Goal: Task Accomplishment & Management: Manage account settings

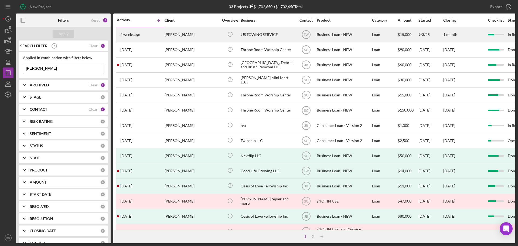
click at [169, 38] on div "[PERSON_NAME]" at bounding box center [192, 35] width 54 height 14
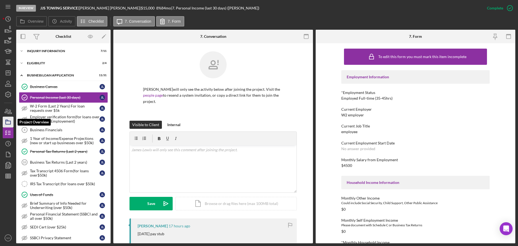
click at [8, 122] on icon "button" at bounding box center [7, 121] width 13 height 13
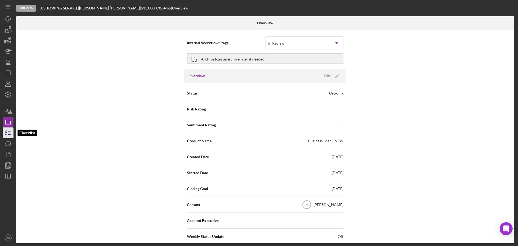
click at [12, 135] on icon "button" at bounding box center [7, 132] width 13 height 13
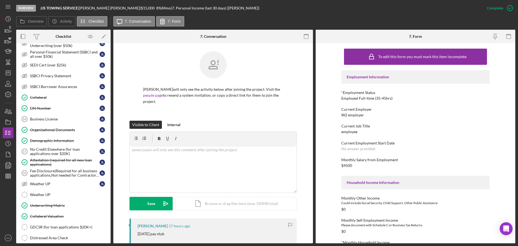
scroll to position [215, 0]
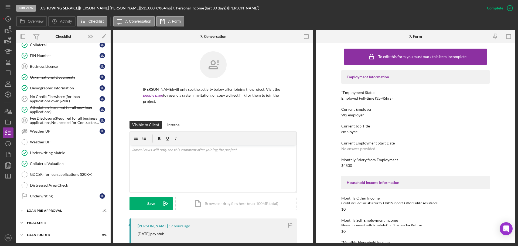
click at [54, 227] on div "Icon/Expander FINAL STEPS 7 / 19" at bounding box center [63, 222] width 94 height 11
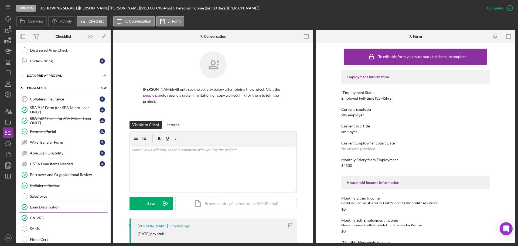
click at [53, 207] on div "Loan Distribution" at bounding box center [69, 207] width 78 height 4
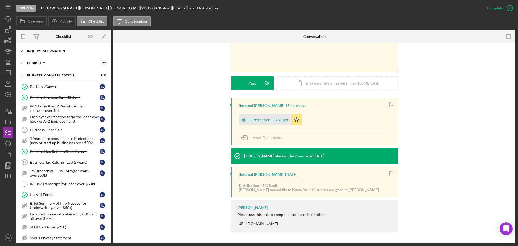
click at [55, 56] on div "Icon/Expander INQUIRY INFORMATION 7 / 11" at bounding box center [63, 51] width 94 height 11
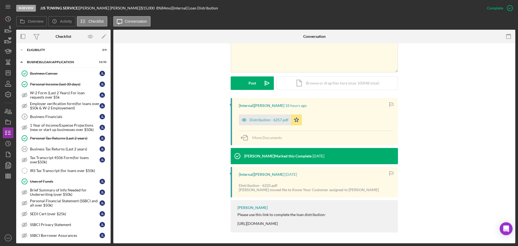
scroll to position [108, 0]
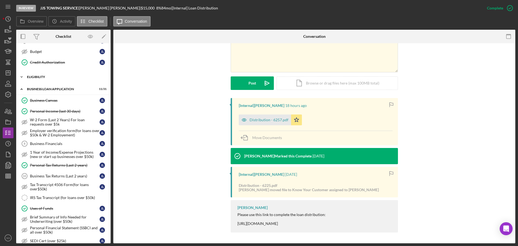
click at [72, 78] on div "ELIGIBILITY" at bounding box center [65, 76] width 77 height 3
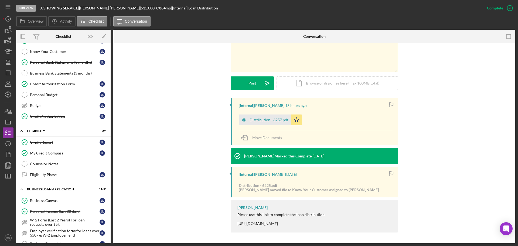
scroll to position [0, 0]
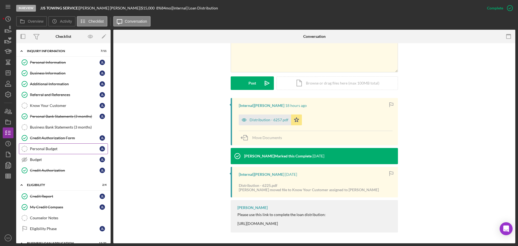
click at [81, 150] on div "Personal Budget" at bounding box center [65, 149] width 70 height 4
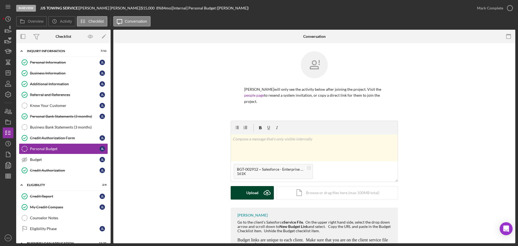
click at [258, 186] on button "Upload Icon/Upload" at bounding box center [252, 192] width 43 height 13
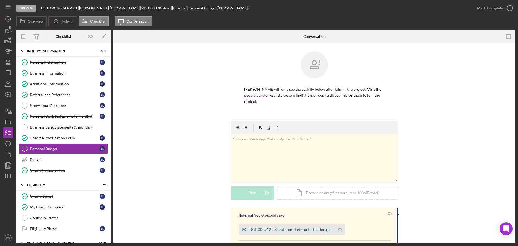
scroll to position [54, 0]
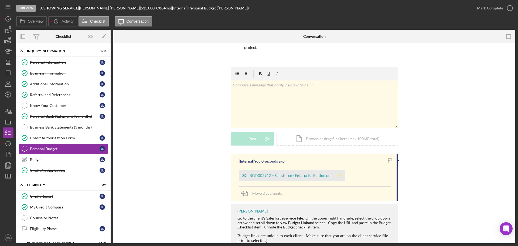
click at [338, 173] on icon "Icon/Star" at bounding box center [340, 175] width 11 height 11
click at [485, 5] on div "Mark Complete" at bounding box center [490, 8] width 26 height 11
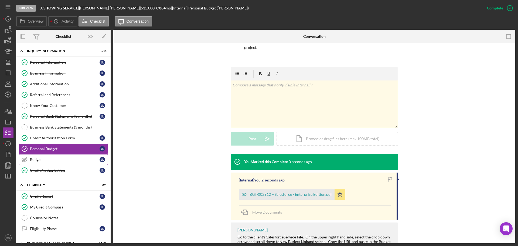
click at [42, 162] on link "Budget Budget J L" at bounding box center [63, 159] width 89 height 11
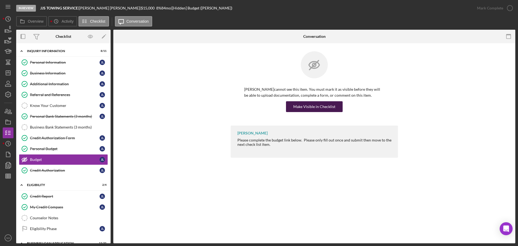
click at [310, 109] on div "Make Visible in Checklist" at bounding box center [314, 106] width 42 height 11
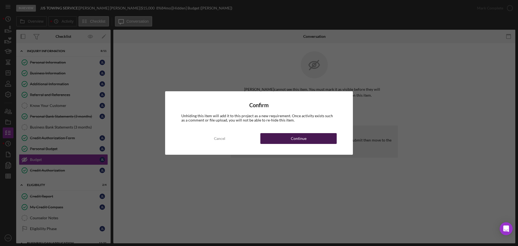
click at [311, 138] on button "Continue" at bounding box center [299, 138] width 76 height 11
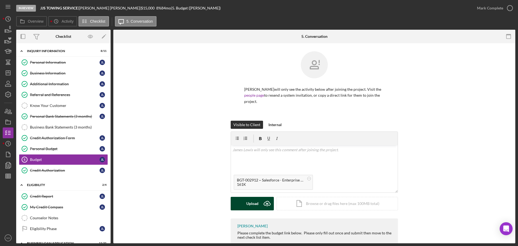
click at [249, 199] on div "Upload" at bounding box center [252, 203] width 12 height 13
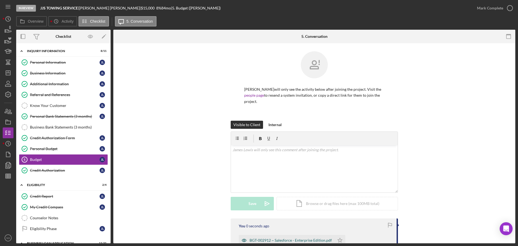
scroll to position [62, 0]
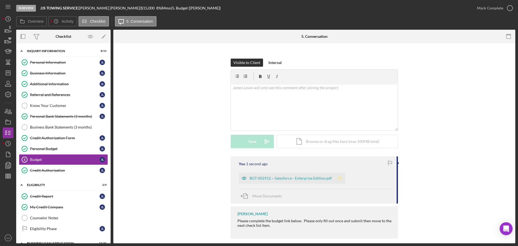
click at [335, 173] on icon "Icon/Star" at bounding box center [340, 178] width 11 height 11
click at [476, 11] on button "Mark Complete" at bounding box center [494, 8] width 44 height 11
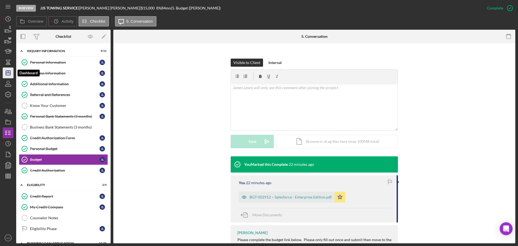
click at [9, 74] on icon "Icon/Dashboard" at bounding box center [7, 72] width 13 height 13
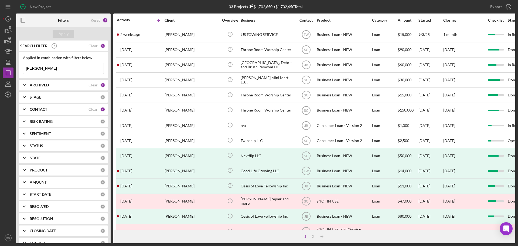
drag, startPoint x: 42, startPoint y: 69, endPoint x: 1, endPoint y: 69, distance: 41.3
click at [0, 69] on div "New Project 33 Projects $1,702,650 • $1,702,650 Total james Export Icon/Export …" at bounding box center [259, 123] width 518 height 246
type input "robin"
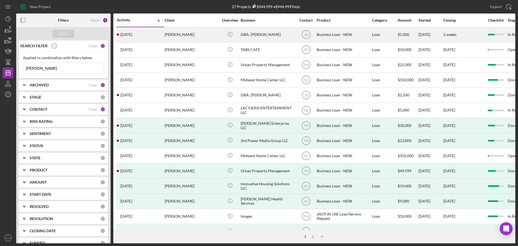
click at [186, 37] on div "[PERSON_NAME]" at bounding box center [192, 35] width 54 height 14
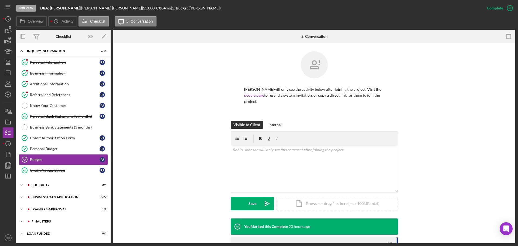
click at [52, 219] on div "Icon/Expander FINAL STEPS 7 / 19" at bounding box center [63, 221] width 94 height 11
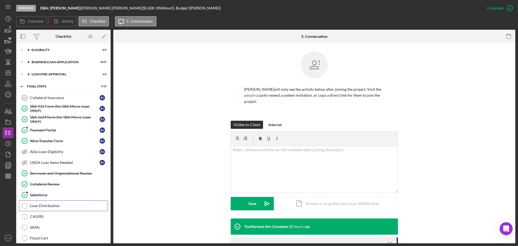
click at [54, 207] on div "Loan Distribution" at bounding box center [69, 206] width 78 height 4
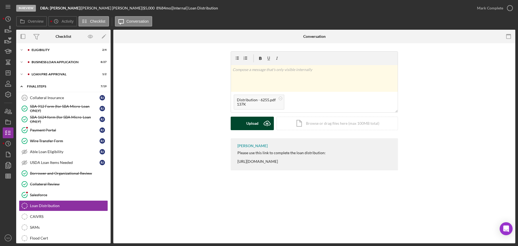
click at [255, 122] on div "Upload" at bounding box center [252, 123] width 12 height 13
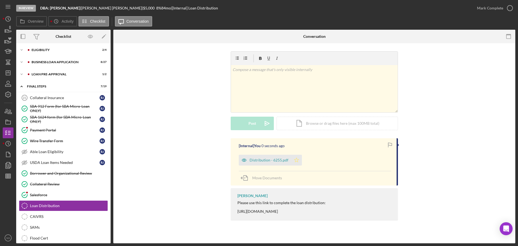
click at [296, 161] on polygon "button" at bounding box center [297, 160] width 5 height 4
click at [487, 12] on div "Mark Complete" at bounding box center [490, 8] width 26 height 11
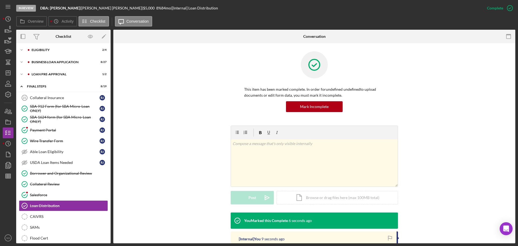
scroll to position [81, 0]
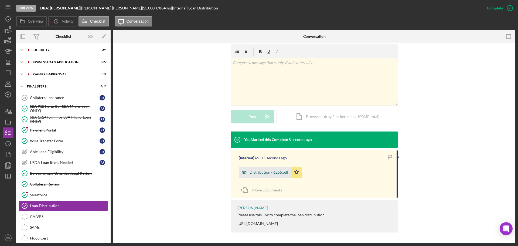
click at [280, 174] on div "Distribution - 6255.pdf" at bounding box center [269, 172] width 39 height 4
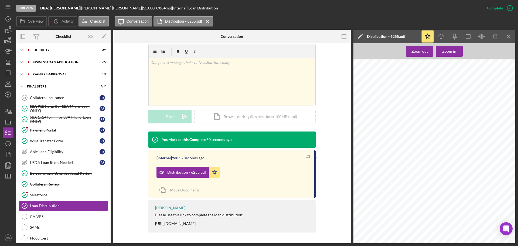
scroll to position [162, 0]
click at [7, 70] on icon "Icon/Dashboard" at bounding box center [7, 72] width 13 height 13
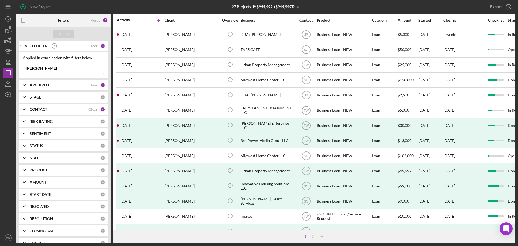
drag, startPoint x: 43, startPoint y: 69, endPoint x: 0, endPoint y: 61, distance: 44.2
click at [0, 61] on div "New Project 27 Projects $944,999 • $944,999 Total robin Export Icon/Export Filt…" at bounding box center [259, 123] width 518 height 246
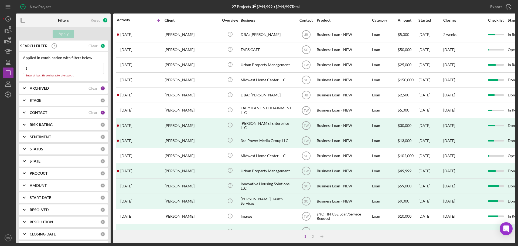
type input "tisha dillard"
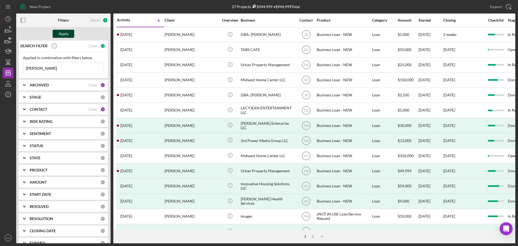
click at [60, 35] on div "Apply" at bounding box center [64, 34] width 10 height 8
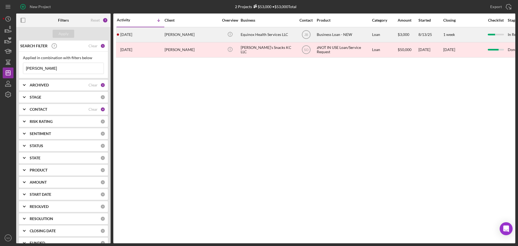
click at [132, 36] on time "1 month ago" at bounding box center [126, 34] width 12 height 4
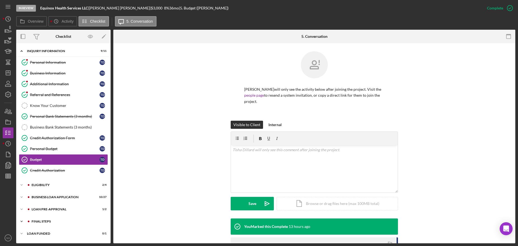
click at [59, 220] on div "FINAL STEPS" at bounding box center [68, 221] width 72 height 3
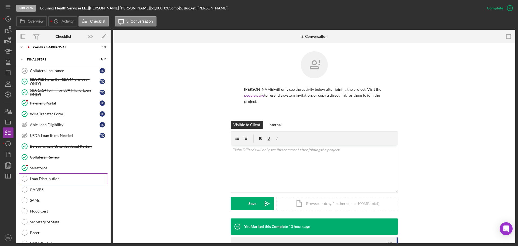
click at [55, 181] on link "Loan Distribution Loan Distribution" at bounding box center [63, 178] width 89 height 11
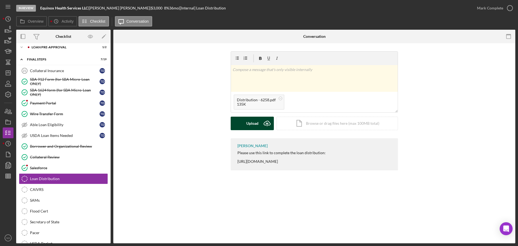
click at [253, 127] on div "Upload" at bounding box center [252, 123] width 12 height 13
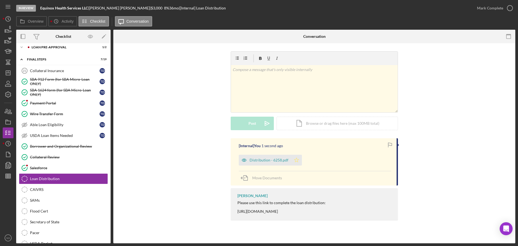
click at [295, 159] on polygon "button" at bounding box center [297, 160] width 5 height 4
click at [482, 10] on div "Mark Complete" at bounding box center [490, 8] width 26 height 11
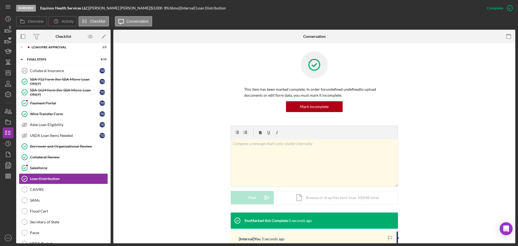
scroll to position [81, 0]
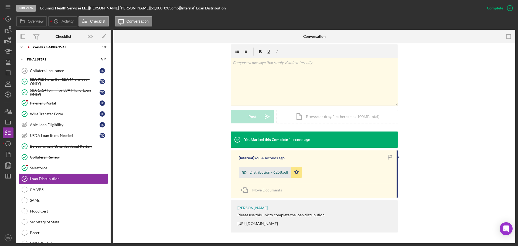
click at [280, 170] on div "Distribution - 6258.pdf" at bounding box center [269, 172] width 39 height 4
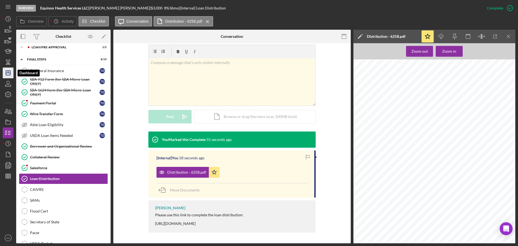
click at [6, 69] on icon "Icon/Dashboard" at bounding box center [7, 72] width 13 height 13
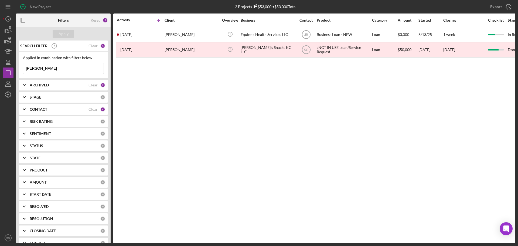
drag, startPoint x: 59, startPoint y: 70, endPoint x: 0, endPoint y: 65, distance: 59.4
click at [0, 65] on div "New Project 2 Projects $53,000 • $53,000 Total tisha dillard Export Icon/Export…" at bounding box center [259, 123] width 518 height 246
type input "india"
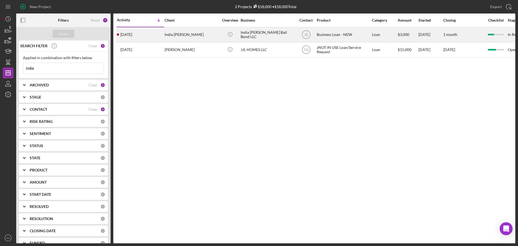
click at [163, 40] on div "6 days ago India Jordan Woods" at bounding box center [140, 35] width 47 height 14
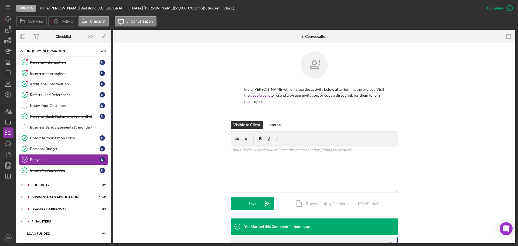
click at [60, 225] on div "Icon/Expander FINAL STEPS 6 / 19" at bounding box center [63, 221] width 94 height 11
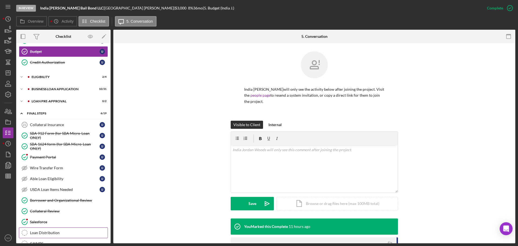
click at [60, 229] on link "Loan Distribution Loan Distribution" at bounding box center [63, 232] width 89 height 11
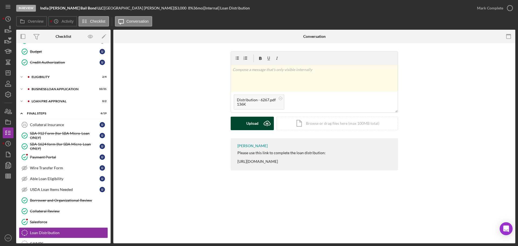
click at [263, 124] on icon "Icon/Upload" at bounding box center [267, 123] width 13 height 13
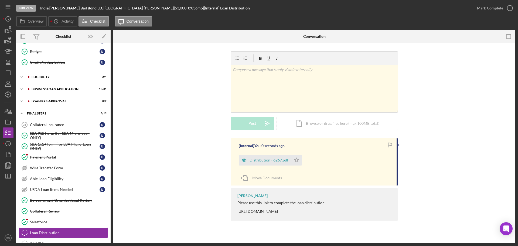
click at [296, 160] on icon "Icon/Star" at bounding box center [296, 160] width 11 height 11
click at [479, 8] on div "Mark Complete" at bounding box center [490, 8] width 26 height 11
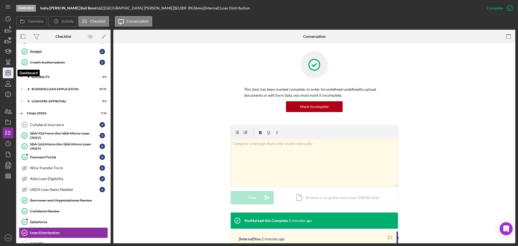
click at [11, 72] on icon "Icon/Dashboard" at bounding box center [7, 72] width 13 height 13
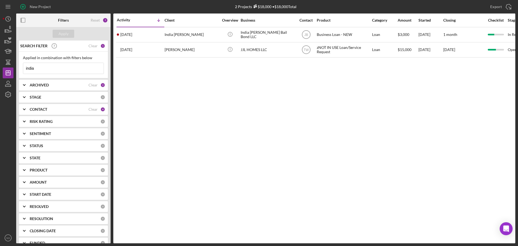
drag, startPoint x: 43, startPoint y: 70, endPoint x: 15, endPoint y: 71, distance: 28.4
click at [15, 71] on div "New Project 2 Projects $18,000 • $18,000 Total india Export Icon/Export Filters…" at bounding box center [259, 121] width 513 height 243
click at [48, 71] on input "india" at bounding box center [63, 68] width 80 height 11
type input "robin johnson"
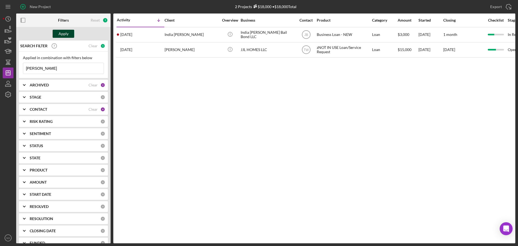
click at [63, 32] on div "Apply" at bounding box center [64, 34] width 10 height 8
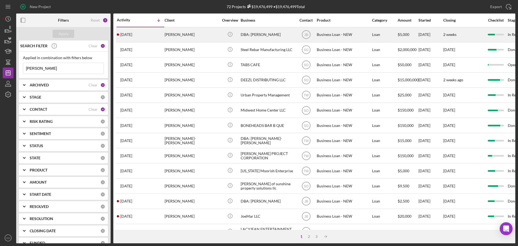
click at [180, 34] on div "[PERSON_NAME]" at bounding box center [192, 35] width 54 height 14
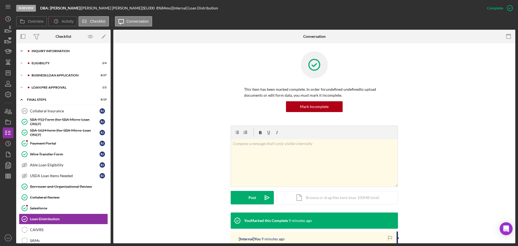
click at [57, 54] on div "Icon/Expander INQUIRY INFORMATION 9 / 11" at bounding box center [63, 51] width 94 height 11
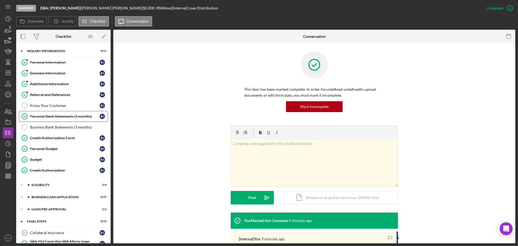
click at [71, 113] on link "Personal Bank Statements (3 months) Personal Bank Statements (3 months) R J" at bounding box center [63, 116] width 89 height 11
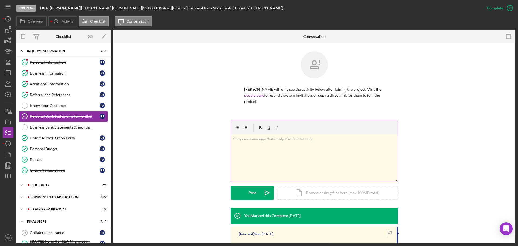
scroll to position [100, 0]
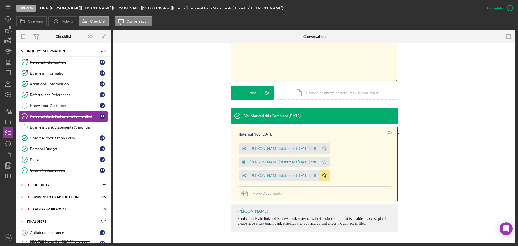
click at [66, 141] on link "Credit Authorization Form Credit Authorization Form R J" at bounding box center [63, 138] width 89 height 11
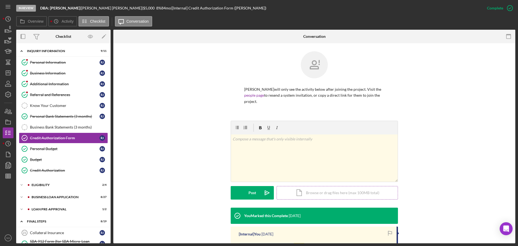
scroll to position [81, 0]
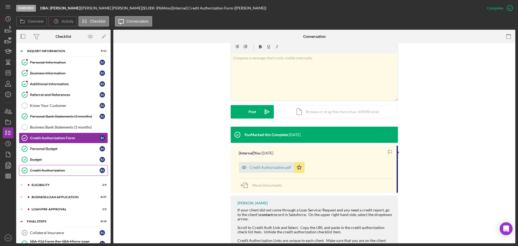
click at [73, 166] on link "Credit Authorization Credit Authorization R J" at bounding box center [63, 170] width 89 height 11
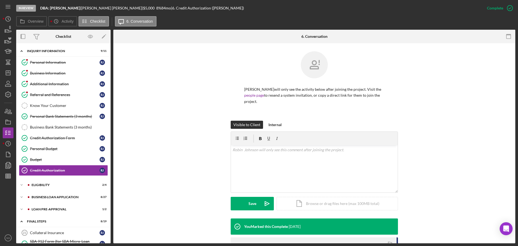
scroll to position [81, 0]
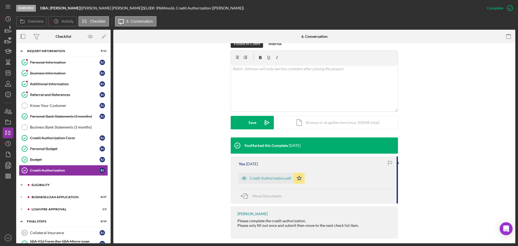
click at [53, 187] on div "Icon/Expander ELIGIBILITY 2 / 4" at bounding box center [63, 185] width 94 height 11
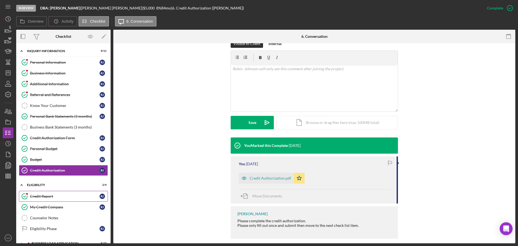
click at [52, 197] on div "Credit Report" at bounding box center [65, 196] width 70 height 4
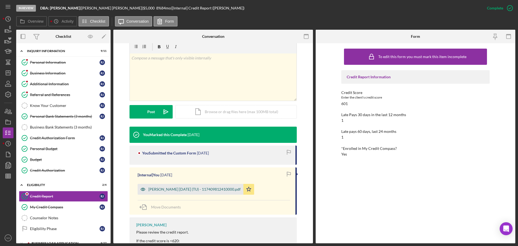
click at [209, 193] on div "Johnson, Robin 2025-08-20 (TU) - 117409812410000.pdf" at bounding box center [191, 189] width 106 height 11
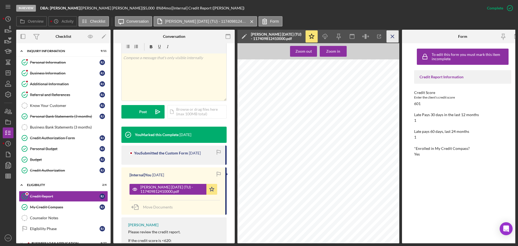
click at [391, 38] on icon "Icon/Menu Close" at bounding box center [393, 37] width 12 height 12
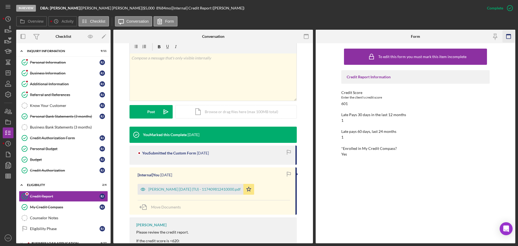
click at [509, 36] on icon "button" at bounding box center [509, 37] width 12 height 12
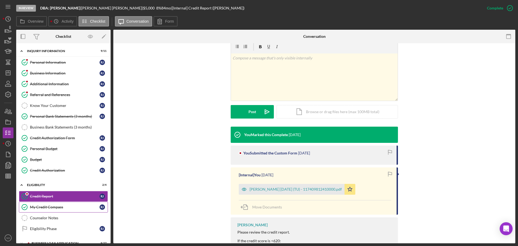
scroll to position [27, 0]
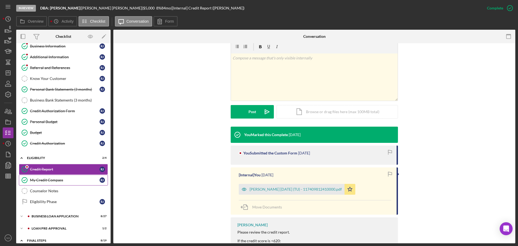
click at [44, 183] on link "My Credit Compass My Credit Compass R J" at bounding box center [63, 180] width 89 height 11
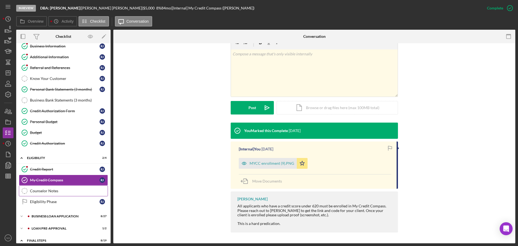
scroll to position [54, 0]
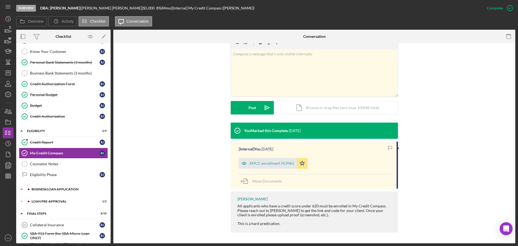
click at [75, 189] on div "BUSINESS LOAN APPLICATION" at bounding box center [68, 189] width 72 height 3
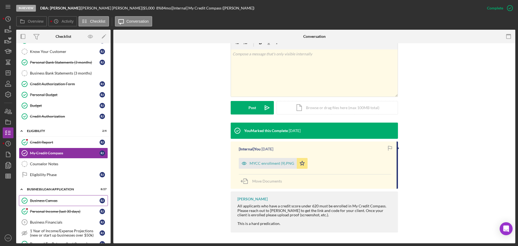
click at [62, 200] on div "Business Canvas" at bounding box center [65, 200] width 70 height 4
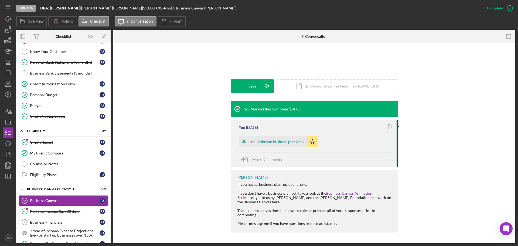
scroll to position [81, 0]
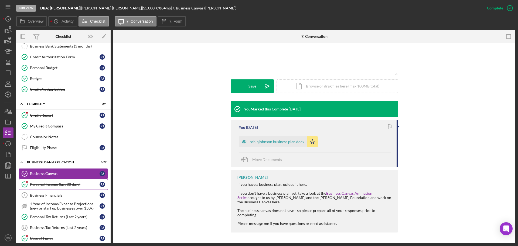
click at [74, 183] on div "Personal Income (last 30 days)" at bounding box center [65, 184] width 70 height 4
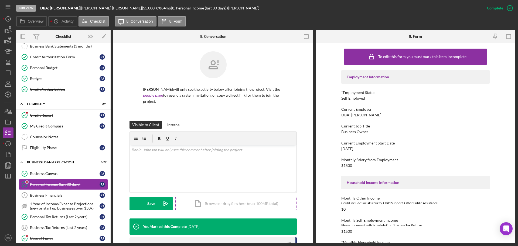
scroll to position [81, 0]
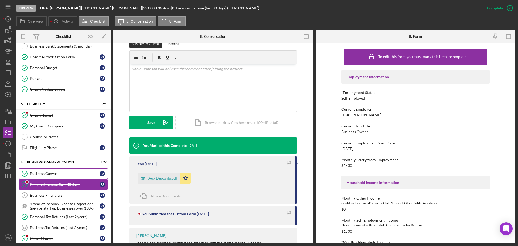
click at [53, 175] on div "Business Canvas" at bounding box center [65, 173] width 70 height 4
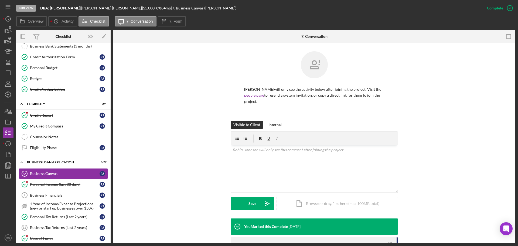
scroll to position [108, 0]
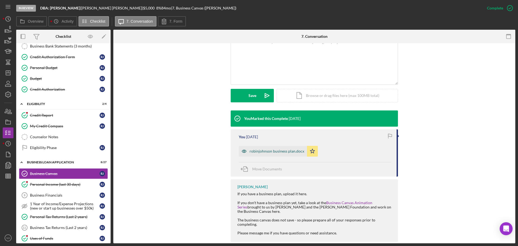
click at [266, 153] on div "robinjohnson business plan.docx" at bounding box center [277, 151] width 55 height 4
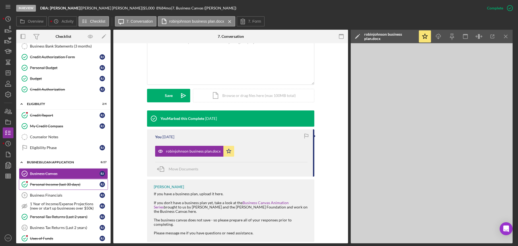
click at [68, 184] on div "Personal Income (last 30 days)" at bounding box center [65, 184] width 70 height 4
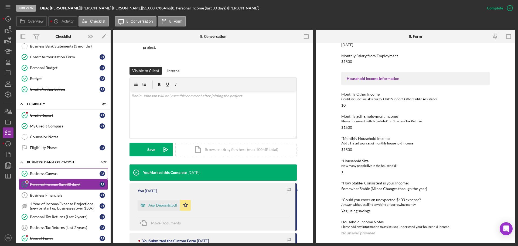
scroll to position [108, 0]
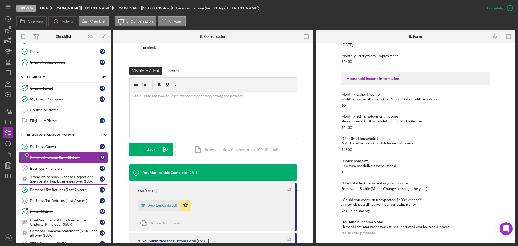
click at [60, 188] on div "Personal Tax Returns (Last 2 years)" at bounding box center [65, 190] width 70 height 4
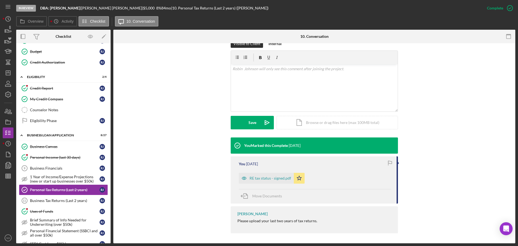
scroll to position [82, 0]
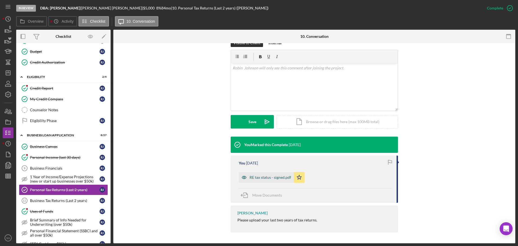
click at [265, 181] on div "RE tax status - signed.pdf" at bounding box center [266, 177] width 55 height 11
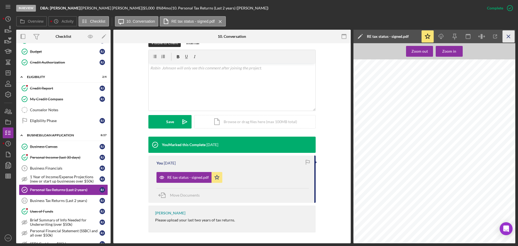
click at [508, 39] on icon "Icon/Menu Close" at bounding box center [509, 37] width 12 height 12
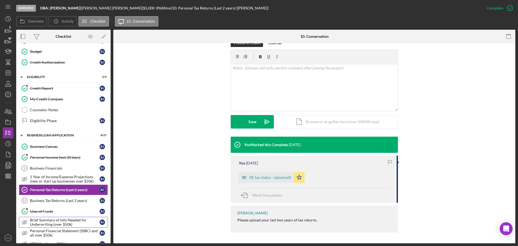
scroll to position [135, 0]
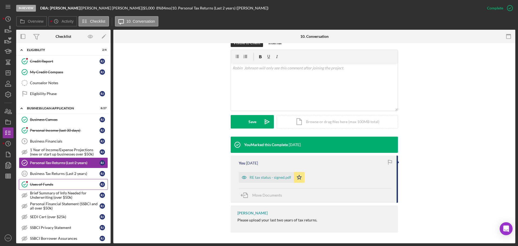
click at [52, 184] on div "Uses of Funds" at bounding box center [65, 184] width 70 height 4
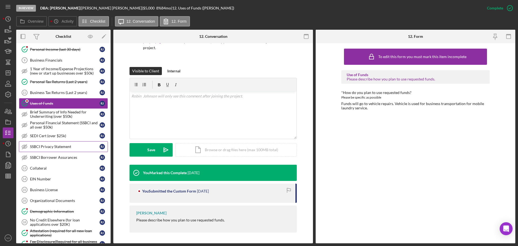
scroll to position [243, 0]
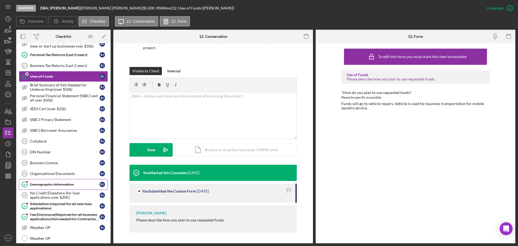
click at [65, 182] on div "Demographic Information" at bounding box center [65, 184] width 70 height 4
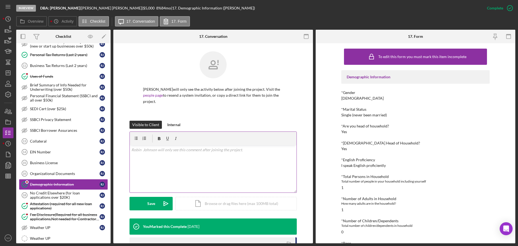
scroll to position [81, 0]
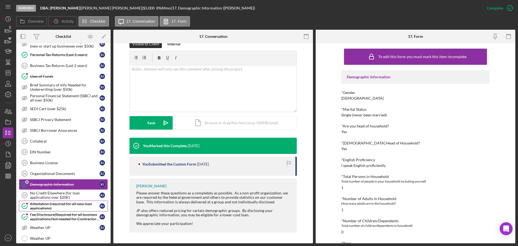
click at [54, 206] on div "Attestation (required for all new loan applications)" at bounding box center [65, 206] width 70 height 9
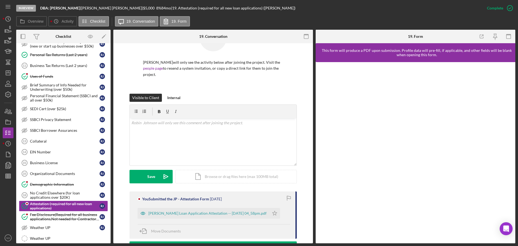
scroll to position [83, 0]
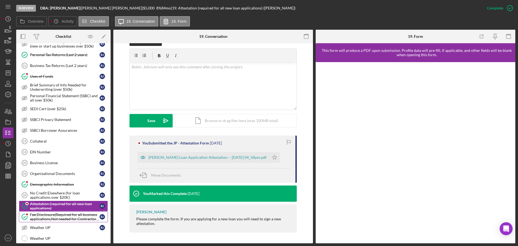
click at [67, 217] on div "Fee Disclosure(Required for all business applications,Not needed for Contractor…" at bounding box center [65, 216] width 70 height 9
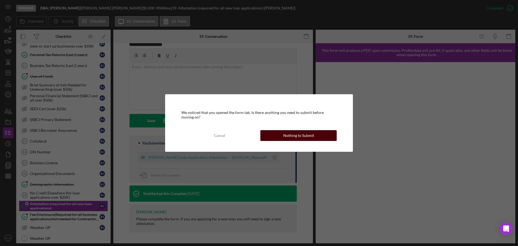
click at [296, 140] on div "Nothing to Submit" at bounding box center [298, 135] width 31 height 11
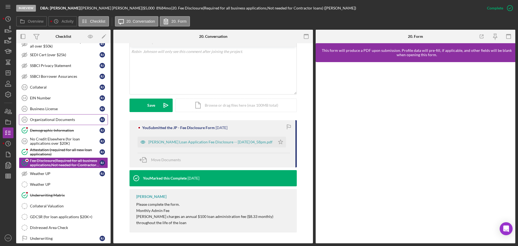
scroll to position [324, 0]
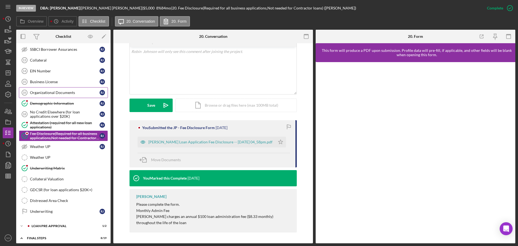
click at [54, 169] on div "Underwriting Matrix" at bounding box center [69, 168] width 78 height 4
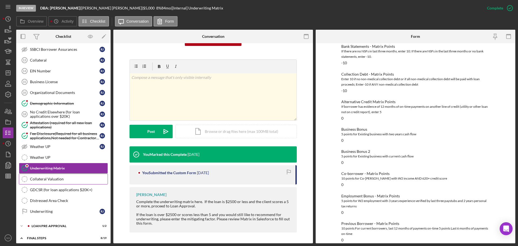
scroll to position [351, 0]
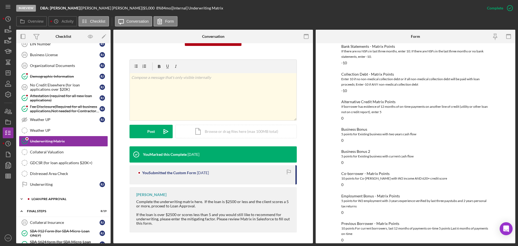
click at [58, 199] on div "LOAN PRE-APPROVAL" at bounding box center [68, 198] width 72 height 3
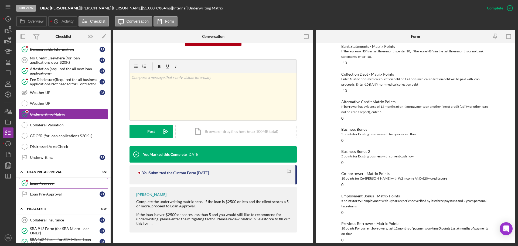
click at [45, 187] on link "Loan Approval Loan Approval" at bounding box center [63, 183] width 89 height 11
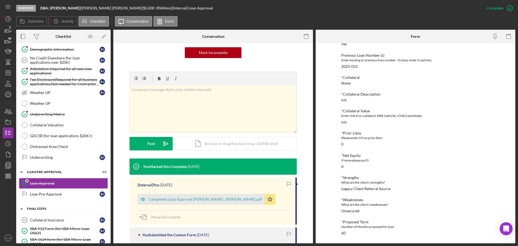
scroll to position [405, 0]
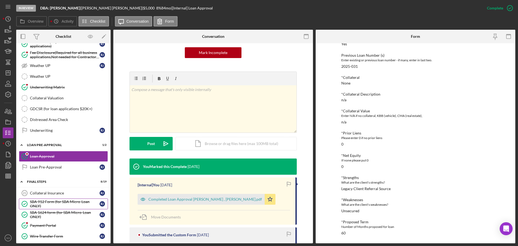
click at [52, 204] on div "SBA 912 Form (for SBA Micro-Loan ONLY)" at bounding box center [65, 204] width 70 height 9
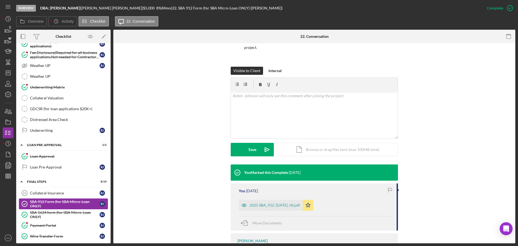
scroll to position [432, 0]
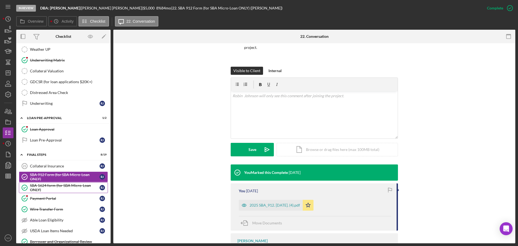
click at [69, 187] on div "SBA 1624 form (for SBA Micro-Loan ONLY)" at bounding box center [65, 187] width 70 height 9
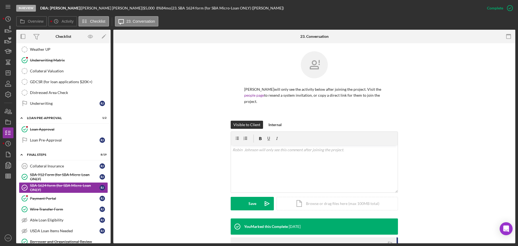
scroll to position [81, 0]
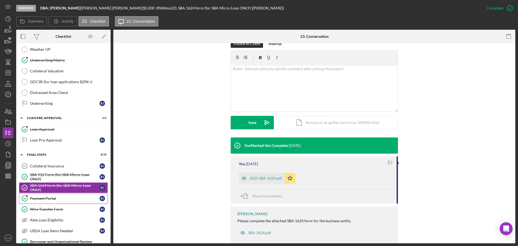
click at [59, 200] on div "Payment Portal" at bounding box center [65, 198] width 70 height 4
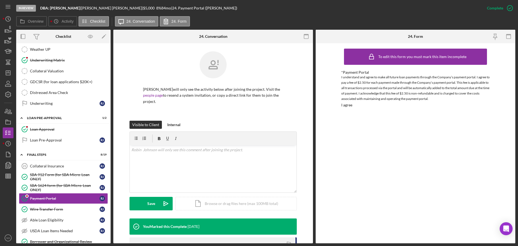
scroll to position [100, 0]
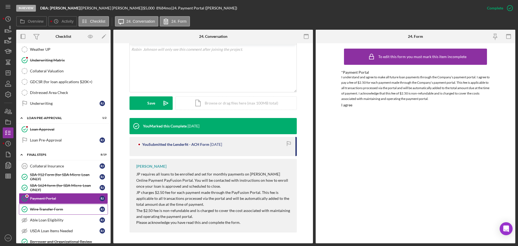
click at [69, 208] on div "Wire Transfer Form" at bounding box center [65, 209] width 70 height 4
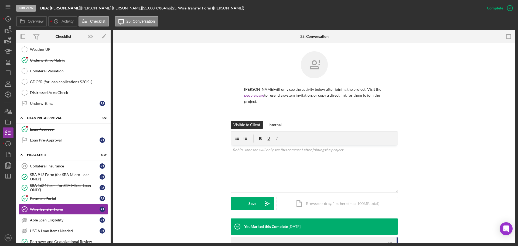
scroll to position [83, 0]
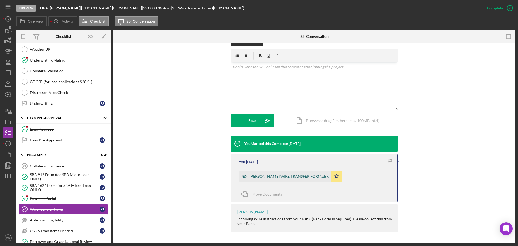
click at [275, 178] on div "Robin Johnson WIRE TRANSFER FORM.xlsx" at bounding box center [289, 176] width 79 height 4
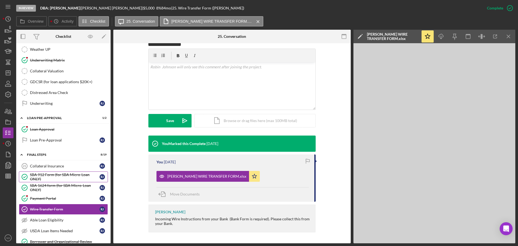
click at [66, 175] on div "SBA 912 Form (for SBA Micro-Loan ONLY)" at bounding box center [65, 177] width 70 height 9
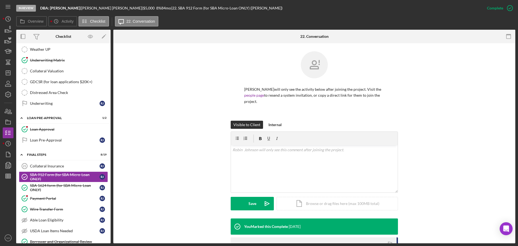
scroll to position [81, 0]
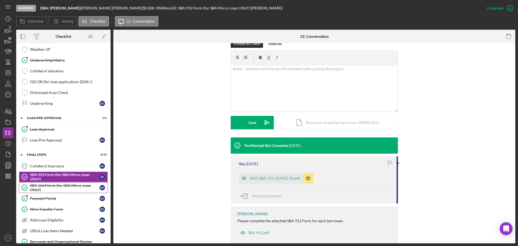
click at [74, 190] on div "SBA 1624 form (for SBA Micro-Loan ONLY)" at bounding box center [65, 187] width 70 height 9
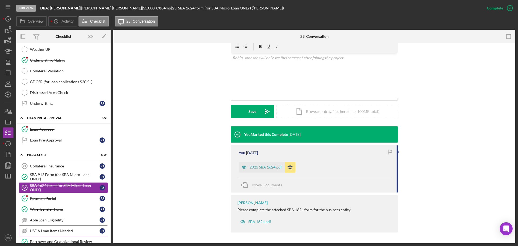
scroll to position [486, 0]
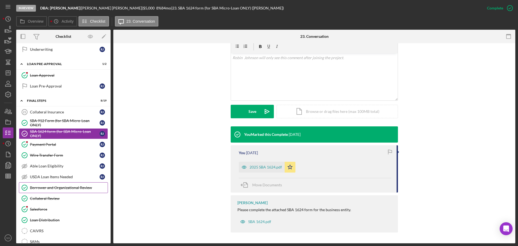
click at [60, 188] on div "Borrower and Organizational Review" at bounding box center [69, 187] width 78 height 4
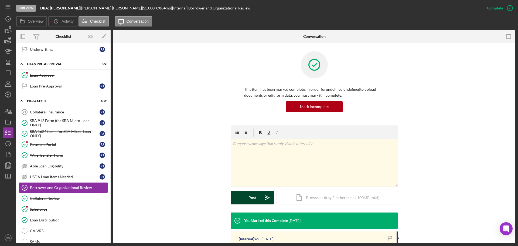
scroll to position [81, 0]
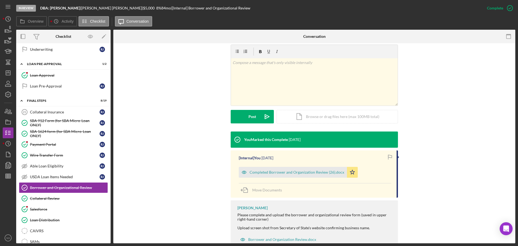
click at [278, 173] on div "Completed Borrower and Organization Review (26).docx" at bounding box center [297, 172] width 95 height 4
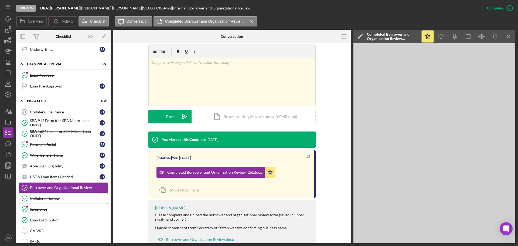
click at [49, 198] on div "Collateral Review" at bounding box center [69, 198] width 78 height 4
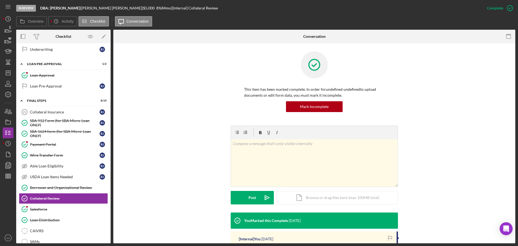
scroll to position [81, 0]
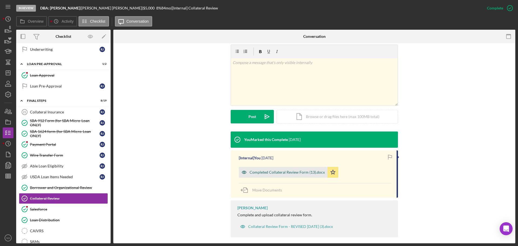
click at [272, 169] on div "Completed Collateral Review Form (13).docx" at bounding box center [283, 172] width 89 height 11
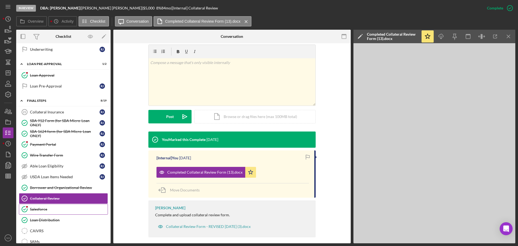
click at [54, 209] on div "Salesforce" at bounding box center [69, 209] width 78 height 4
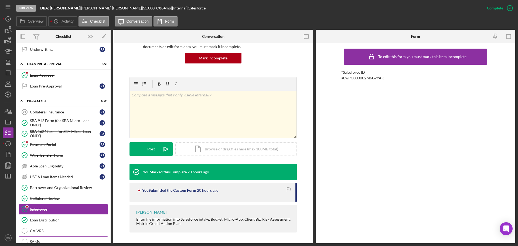
scroll to position [540, 0]
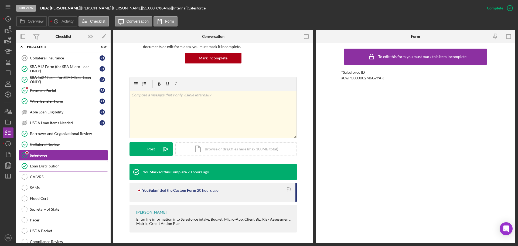
click at [54, 168] on div "Loan Distribution" at bounding box center [69, 166] width 78 height 4
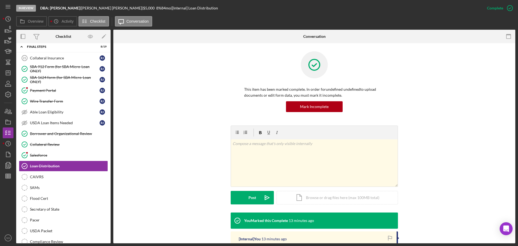
scroll to position [81, 0]
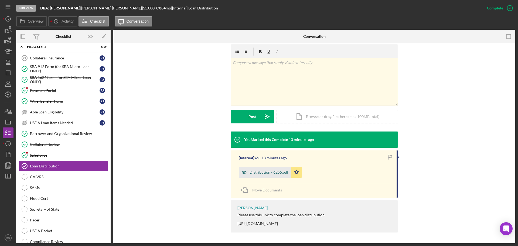
click at [270, 174] on div "Distribution - 6255.pdf" at bounding box center [269, 172] width 39 height 4
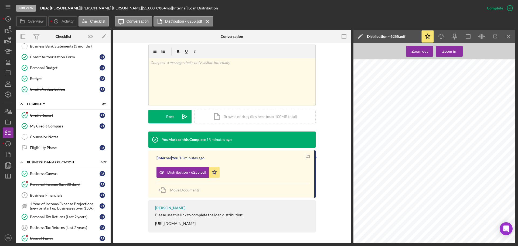
scroll to position [0, 0]
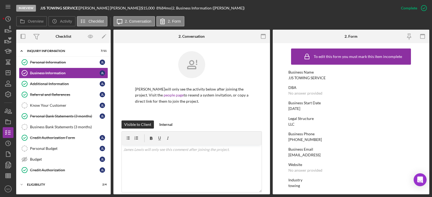
click at [304, 138] on div "[PHONE_NUMBER]" at bounding box center [304, 140] width 33 height 4
copy div "(557) 219-6919"
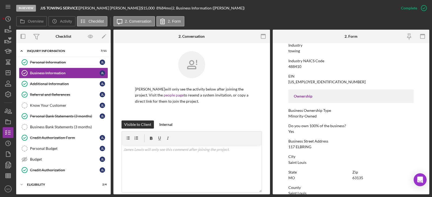
click at [309, 147] on div "117 ELBRING" at bounding box center [299, 147] width 23 height 4
copy div "117 ELBRING"
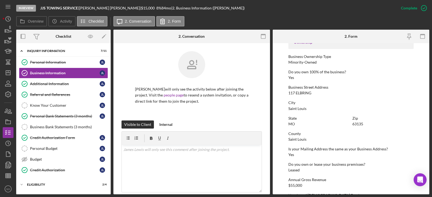
click at [295, 139] on div "Saint Louis" at bounding box center [297, 139] width 18 height 4
copy div "Saint Louis"
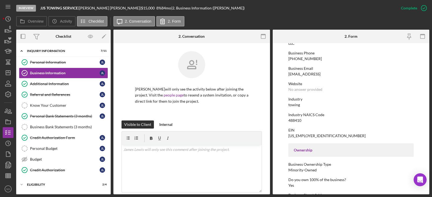
scroll to position [0, 0]
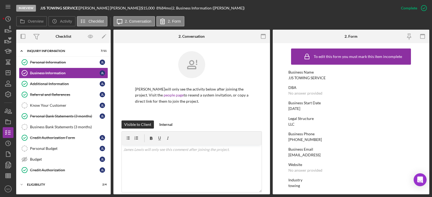
click at [310, 73] on div "Business Name" at bounding box center [350, 72] width 125 height 4
click at [310, 78] on div "JJS TOWING SERVICE" at bounding box center [306, 78] width 37 height 4
copy div "JJS TOWING SERVICE"
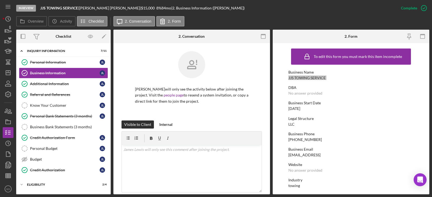
scroll to position [27, 0]
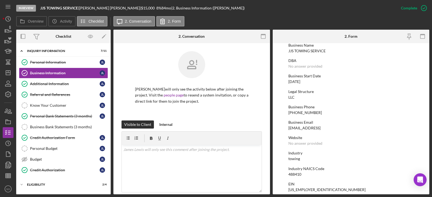
click at [298, 176] on div "488410" at bounding box center [294, 175] width 13 height 4
copy div "488410"
click at [300, 83] on div "01/01/2022" at bounding box center [294, 82] width 12 height 4
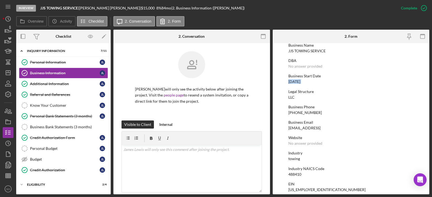
click at [300, 83] on div "01/01/2022" at bounding box center [294, 82] width 12 height 4
copy div "01/01/2022"
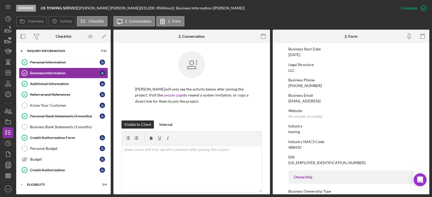
click at [297, 132] on div "towing" at bounding box center [294, 132] width 12 height 4
copy div "towing"
drag, startPoint x: 66, startPoint y: 86, endPoint x: 79, endPoint y: 89, distance: 13.4
click at [66, 86] on div "Additional Information" at bounding box center [65, 84] width 70 height 4
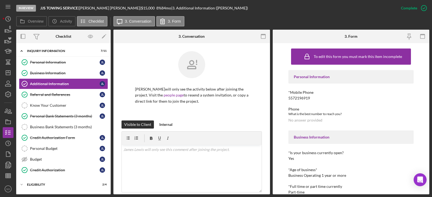
scroll to position [81, 0]
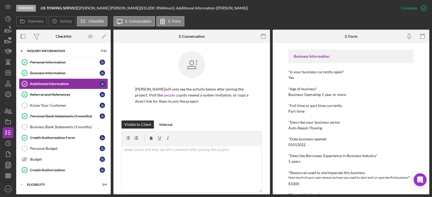
click at [295, 163] on div "5 years" at bounding box center [294, 162] width 12 height 4
copy div "5 years"
click at [71, 136] on div "Credit Authorization Form" at bounding box center [65, 138] width 70 height 4
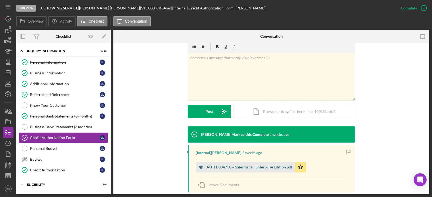
click at [245, 165] on div "AUTH-004730 ~ Salesforce - Enterprise Edition.pdf" at bounding box center [250, 167] width 86 height 4
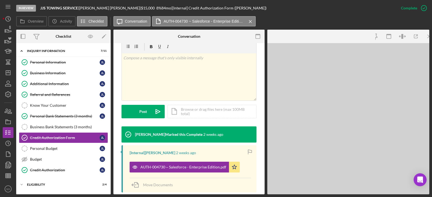
scroll to position [87, 0]
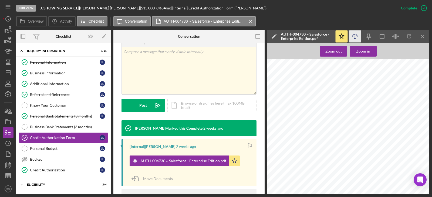
click at [358, 37] on icon "Icon/Download" at bounding box center [355, 37] width 12 height 12
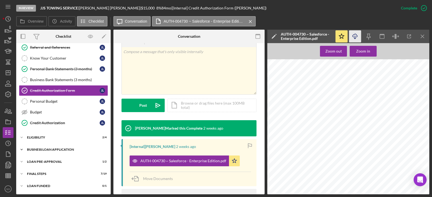
click at [55, 150] on div "BUSINESS LOAN APPLICATION" at bounding box center [65, 149] width 77 height 3
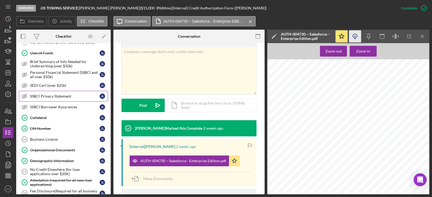
scroll to position [317, 0]
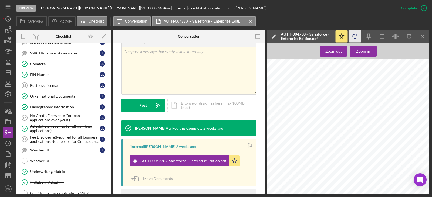
click at [49, 109] on div "Demographic Information" at bounding box center [65, 107] width 70 height 4
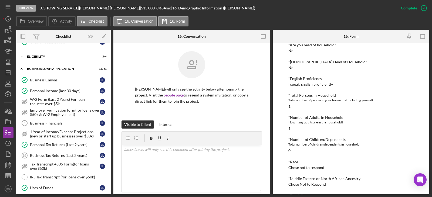
scroll to position [74, 0]
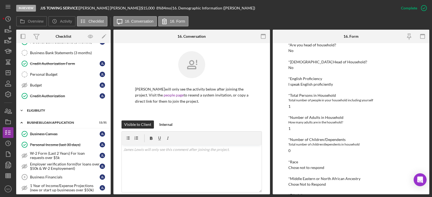
click at [39, 108] on div "Icon/Expander ELIGIBILITY 2 / 4" at bounding box center [63, 110] width 94 height 11
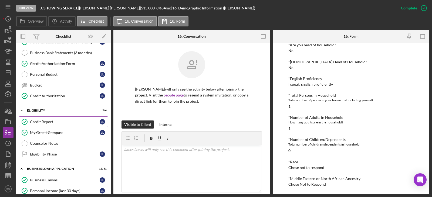
click at [36, 118] on link "Credit Report Credit Report J L" at bounding box center [63, 122] width 89 height 11
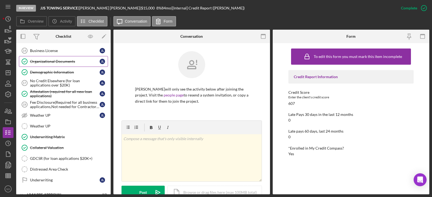
scroll to position [431, 0]
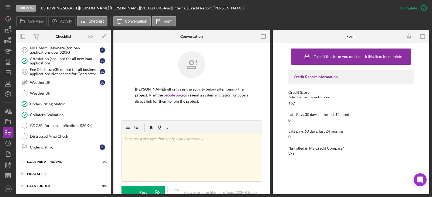
click at [47, 174] on div "FINAL STEPS" at bounding box center [65, 174] width 77 height 3
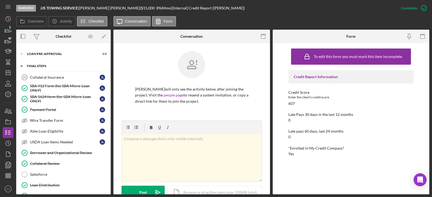
scroll to position [593, 0]
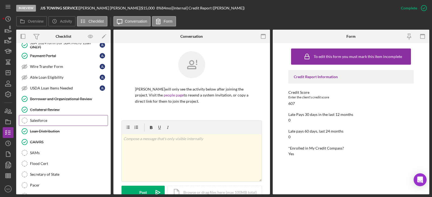
click at [42, 121] on div "Salesforce" at bounding box center [69, 121] width 78 height 4
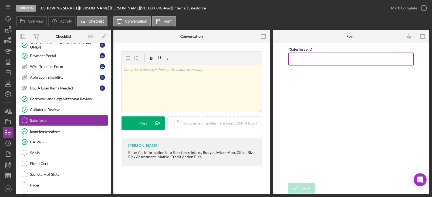
click at [299, 60] on input "*Salesforce ID" at bounding box center [350, 59] width 125 height 13
paste input "a0wPC0000026YQrYAM"
type input "a0wPC0000026YQrYAM"
click at [304, 192] on div "Save" at bounding box center [306, 188] width 8 height 11
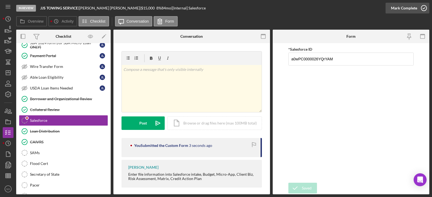
click at [393, 13] on div "Mark Complete" at bounding box center [404, 8] width 26 height 11
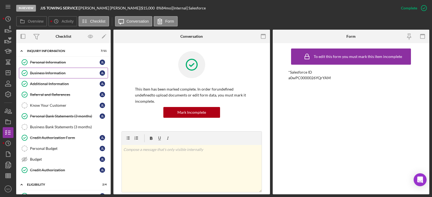
click at [48, 75] on div "Business Information" at bounding box center [65, 73] width 70 height 4
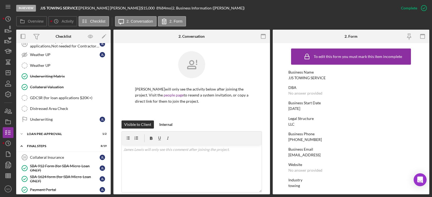
scroll to position [567, 0]
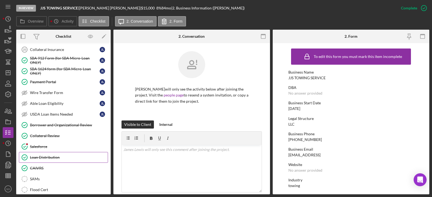
click at [70, 159] on div "Loan Distribution" at bounding box center [69, 157] width 78 height 4
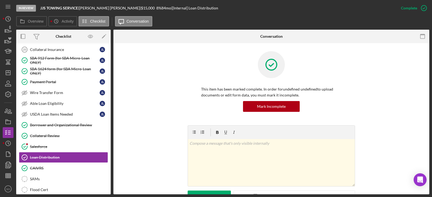
scroll to position [162, 0]
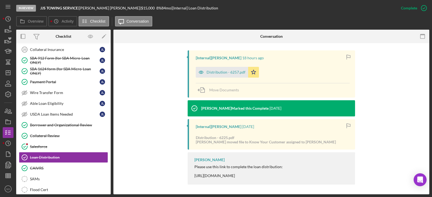
click at [217, 71] on div "Distribution - 6257.pdf" at bounding box center [226, 72] width 39 height 4
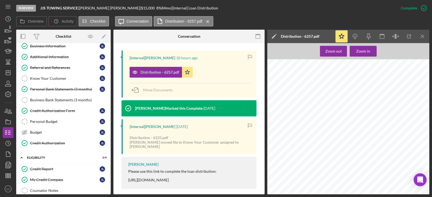
scroll to position [0, 0]
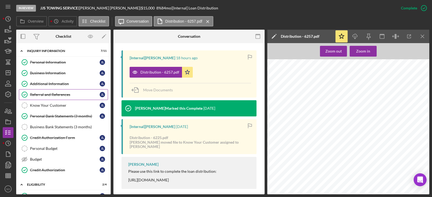
click at [51, 94] on div "Referral and References" at bounding box center [65, 95] width 70 height 4
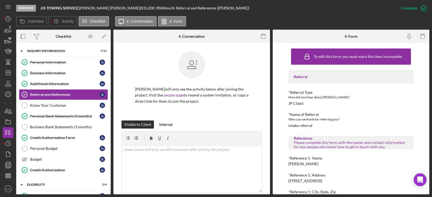
scroll to position [54, 0]
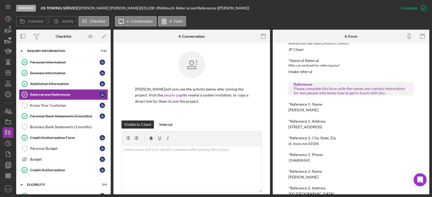
click at [301, 110] on div "jason brown" at bounding box center [303, 110] width 30 height 4
copy div "jason brown"
click at [295, 160] on div "3146896541" at bounding box center [299, 160] width 22 height 4
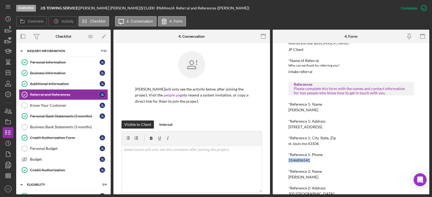
click at [295, 160] on div "3146896541" at bounding box center [299, 160] width 22 height 4
copy div "3146896541"
click at [301, 177] on div "Jordan walker" at bounding box center [303, 177] width 30 height 4
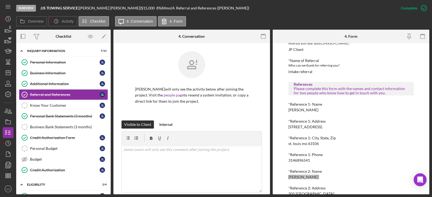
scroll to position [97, 0]
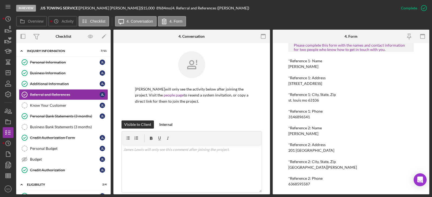
click at [302, 184] on div "6368595587" at bounding box center [299, 184] width 22 height 4
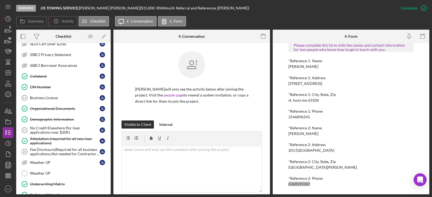
scroll to position [432, 0]
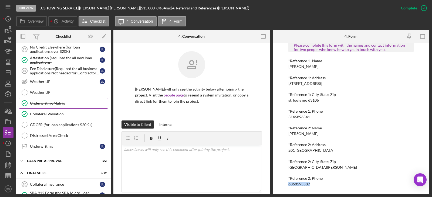
click at [50, 103] on div "Underwriting Matrix" at bounding box center [69, 103] width 78 height 4
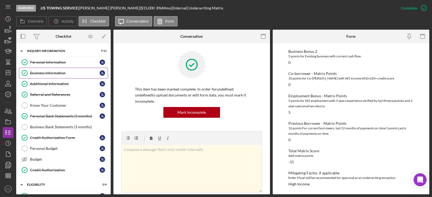
click at [42, 75] on div "Business Information" at bounding box center [65, 73] width 70 height 4
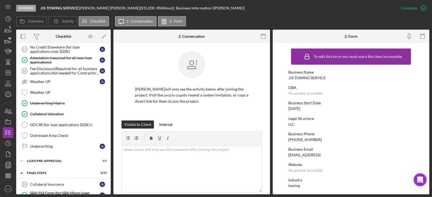
scroll to position [567, 0]
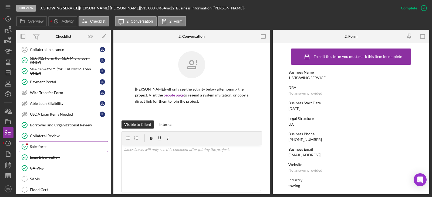
drag, startPoint x: 45, startPoint y: 147, endPoint x: 57, endPoint y: 147, distance: 12.1
click at [45, 147] on div "Salesforce" at bounding box center [69, 147] width 78 height 4
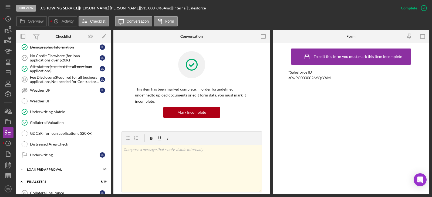
scroll to position [396, 0]
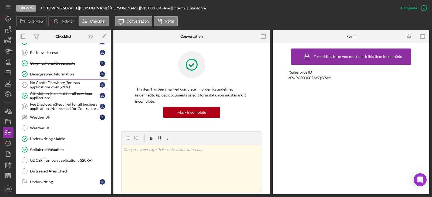
drag, startPoint x: 48, startPoint y: 75, endPoint x: 59, endPoint y: 82, distance: 13.0
click at [48, 75] on div "Demographic Information" at bounding box center [65, 74] width 70 height 4
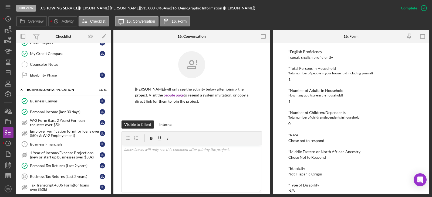
scroll to position [99, 0]
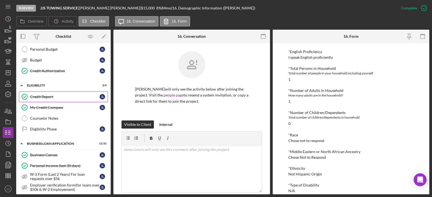
click at [39, 97] on div "Credit Report" at bounding box center [65, 97] width 70 height 4
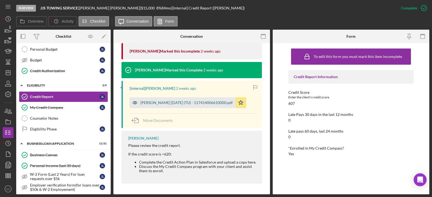
click at [181, 106] on div "Lewis, James 2025-08-25 (TU) - 117414006610000.pdf" at bounding box center [183, 102] width 106 height 11
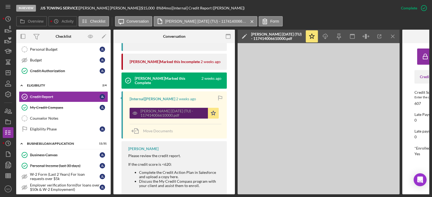
scroll to position [216, 0]
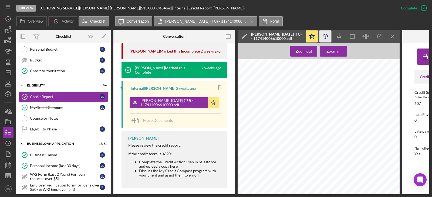
click at [323, 39] on icon "Icon/Download" at bounding box center [325, 37] width 12 height 12
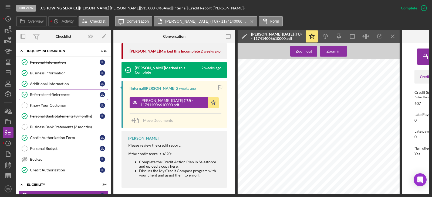
click at [64, 93] on div "Referral and References" at bounding box center [65, 95] width 70 height 4
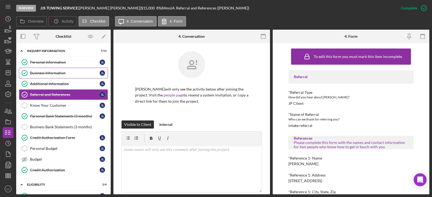
click at [48, 74] on div "Business Information" at bounding box center [65, 73] width 70 height 4
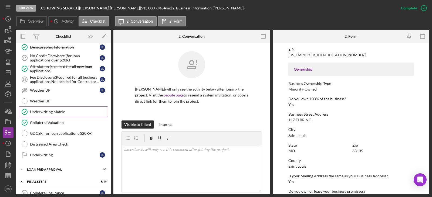
scroll to position [396, 0]
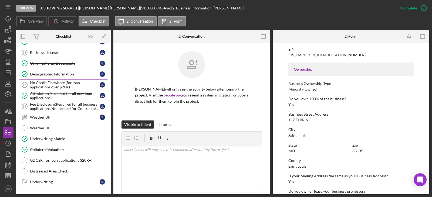
click at [59, 75] on div "Demographic Information" at bounding box center [65, 74] width 70 height 4
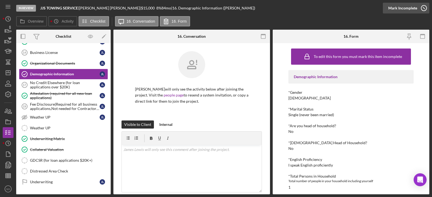
click at [407, 12] on div "Mark Incomplete" at bounding box center [402, 8] width 29 height 11
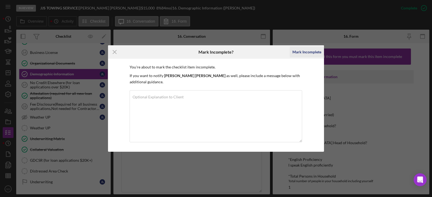
click at [300, 58] on div "Mark Incomplete" at bounding box center [306, 52] width 29 height 11
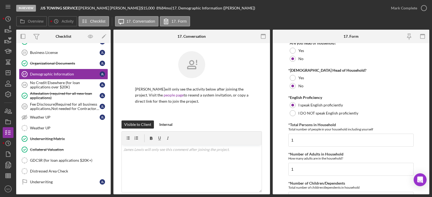
scroll to position [162, 0]
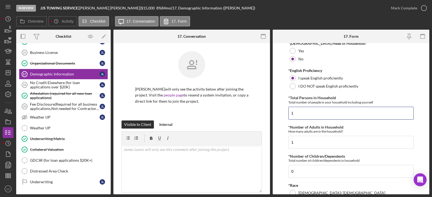
drag, startPoint x: 306, startPoint y: 116, endPoint x: 247, endPoint y: 109, distance: 59.5
click at [247, 109] on div "Overview Internal Workflow Stage In Review Icon/Dropdown Arrow Archive (can una…" at bounding box center [222, 112] width 413 height 165
type input "3"
drag, startPoint x: 305, startPoint y: 168, endPoint x: 256, endPoint y: 170, distance: 48.3
click at [256, 170] on div "Overview Internal Workflow Stage In Review Icon/Dropdown Arrow Archive (can una…" at bounding box center [222, 112] width 413 height 165
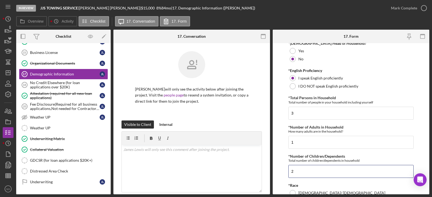
type input "2"
click at [282, 161] on form "Demographic Information *Gender Female Male Nonbinary Choose not to respond Oth…" at bounding box center [351, 118] width 157 height 151
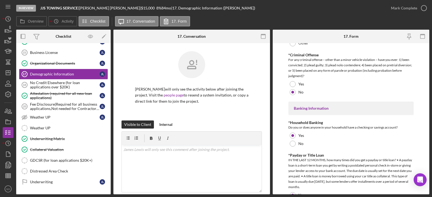
scroll to position [1121, 0]
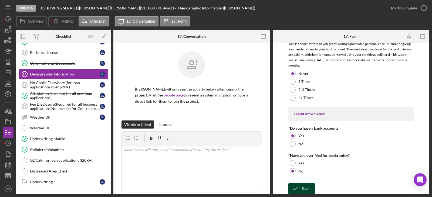
click at [309, 189] on div "Save" at bounding box center [306, 189] width 8 height 11
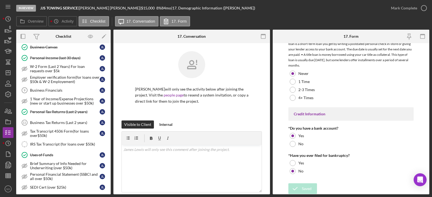
scroll to position [153, 0]
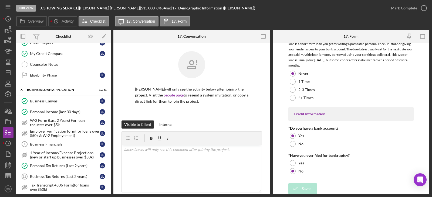
drag, startPoint x: 73, startPoint y: 112, endPoint x: 121, endPoint y: 118, distance: 48.1
click at [73, 114] on link "Personal Income (last 30 days) Personal Income (last 30 days) J L" at bounding box center [63, 112] width 89 height 11
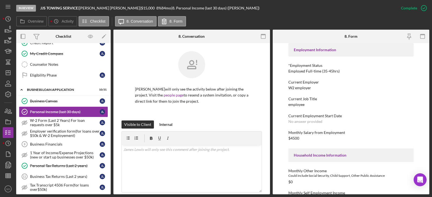
scroll to position [135, 0]
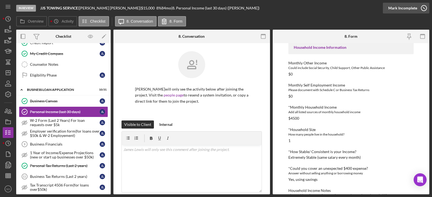
click at [404, 12] on div "Mark Incomplete" at bounding box center [402, 8] width 29 height 11
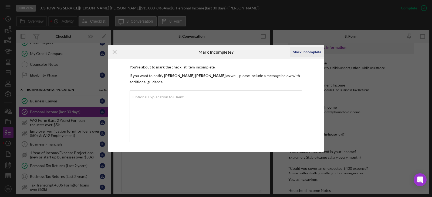
click at [298, 53] on div "Mark Incomplete" at bounding box center [306, 52] width 29 height 11
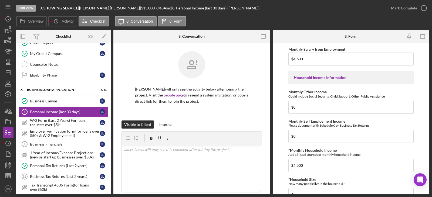
scroll to position [216, 0]
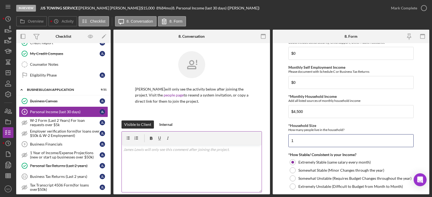
click at [230, 136] on div "Overview Internal Workflow Stage In Review Icon/Dropdown Arrow Archive (can una…" at bounding box center [222, 112] width 413 height 165
type input "3"
click at [277, 130] on form "Employment Information *Employment Status Employed More than Full Time Employed…" at bounding box center [351, 118] width 157 height 151
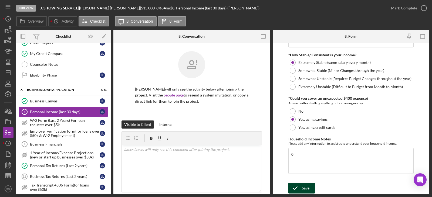
click at [304, 186] on div "Save" at bounding box center [306, 188] width 8 height 11
click at [395, 10] on div "Mark Complete" at bounding box center [404, 8] width 26 height 11
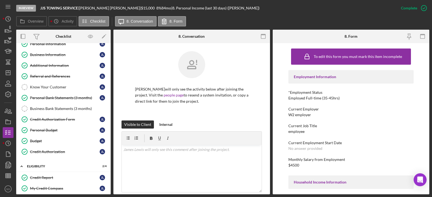
scroll to position [0, 0]
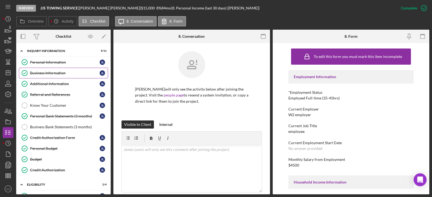
click at [46, 73] on div "Business Information" at bounding box center [65, 73] width 70 height 4
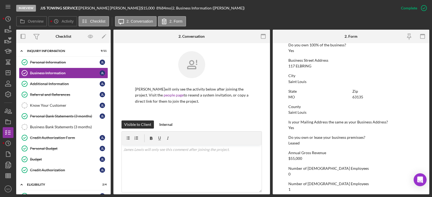
scroll to position [256, 0]
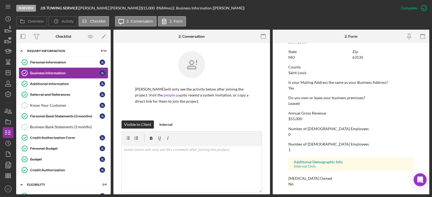
click at [70, 65] on link "Personal Information Personal Information J L" at bounding box center [63, 62] width 89 height 11
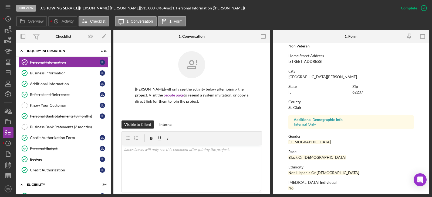
scroll to position [100, 0]
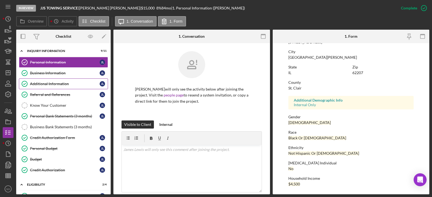
click at [60, 85] on div "Additional Information" at bounding box center [65, 84] width 70 height 4
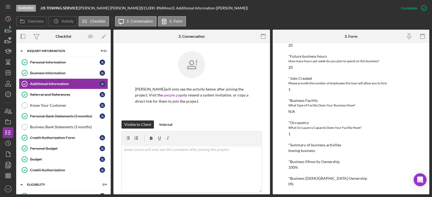
scroll to position [80, 0]
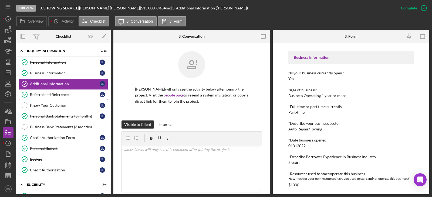
click at [75, 93] on div "Referral and References" at bounding box center [65, 95] width 70 height 4
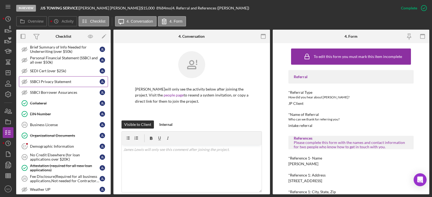
scroll to position [351, 0]
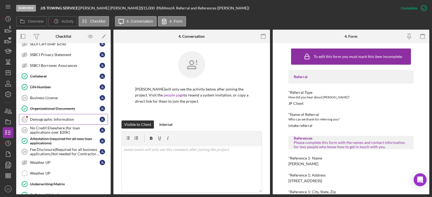
drag, startPoint x: 52, startPoint y: 120, endPoint x: 54, endPoint y: 123, distance: 3.1
click at [52, 120] on div "Demographic Information" at bounding box center [65, 119] width 70 height 4
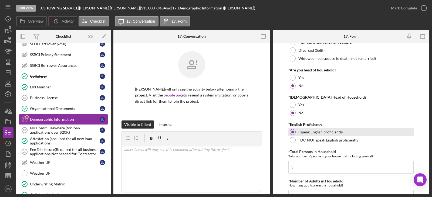
scroll to position [216, 0]
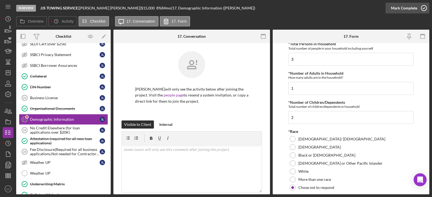
click at [396, 8] on div "Mark Complete" at bounding box center [404, 8] width 26 height 11
